Goal: Use online tool/utility: Utilize a website feature to perform a specific function

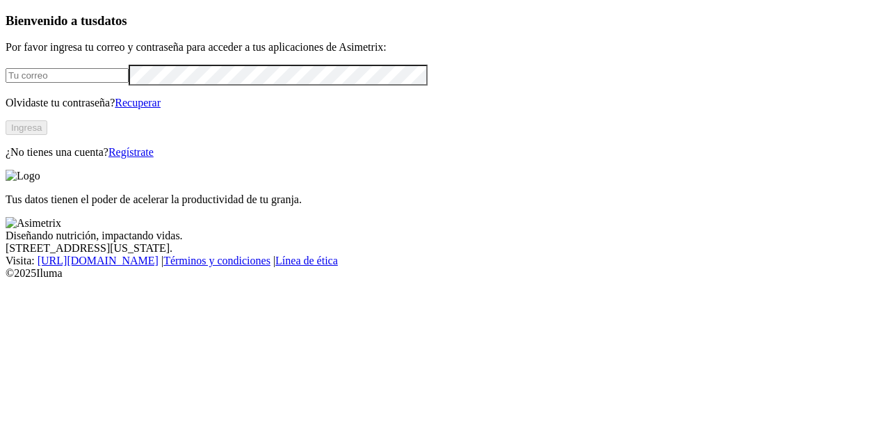
type input "[PERSON_NAME][EMAIL_ADDRESS][PERSON_NAME][DOMAIN_NAME]"
click at [47, 135] on button "Ingresa" at bounding box center [27, 127] width 42 height 15
